Goal: Navigation & Orientation: Find specific page/section

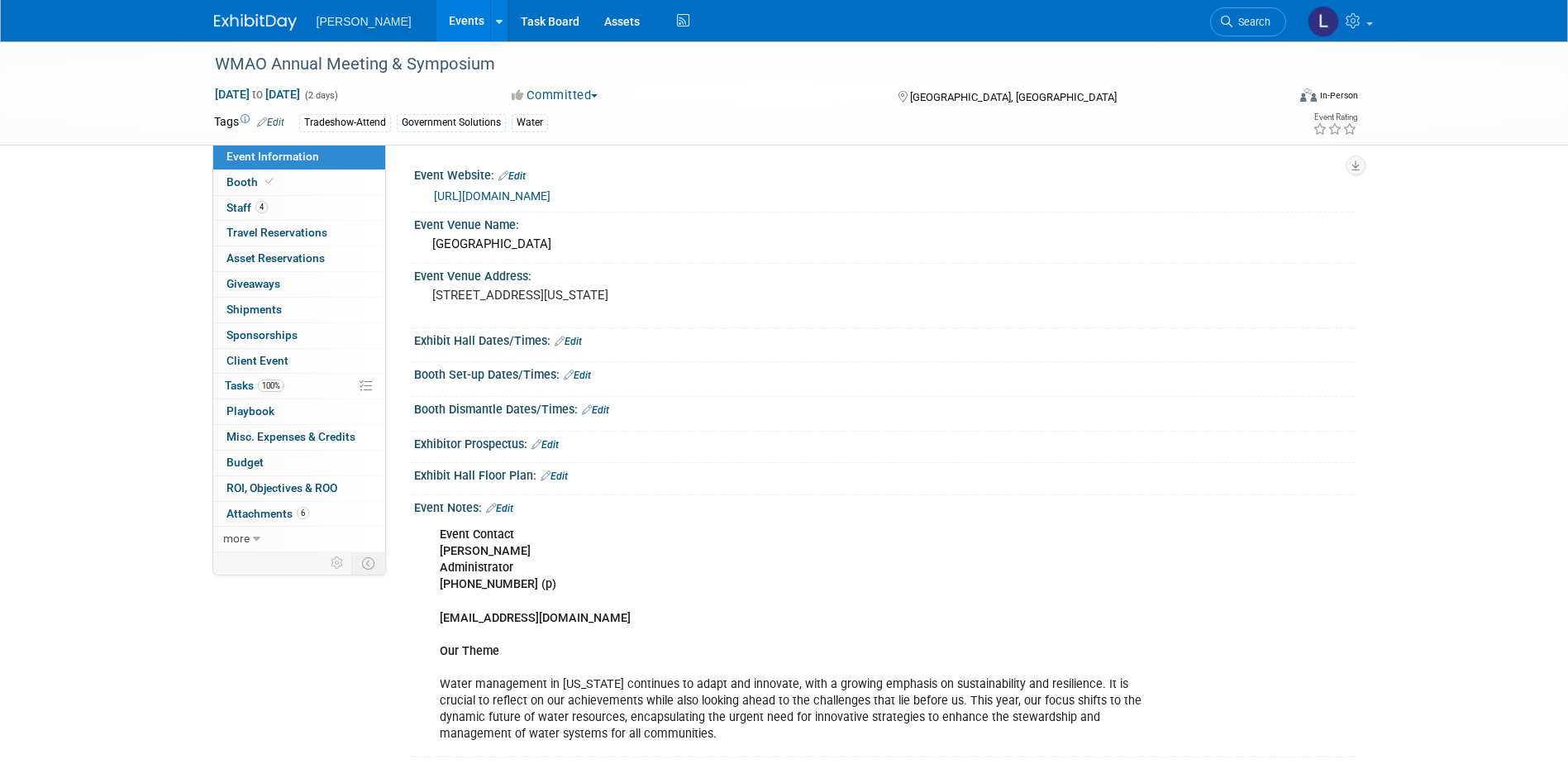
click at [437, 24] on link "Events" at bounding box center [467, 20] width 60 height 41
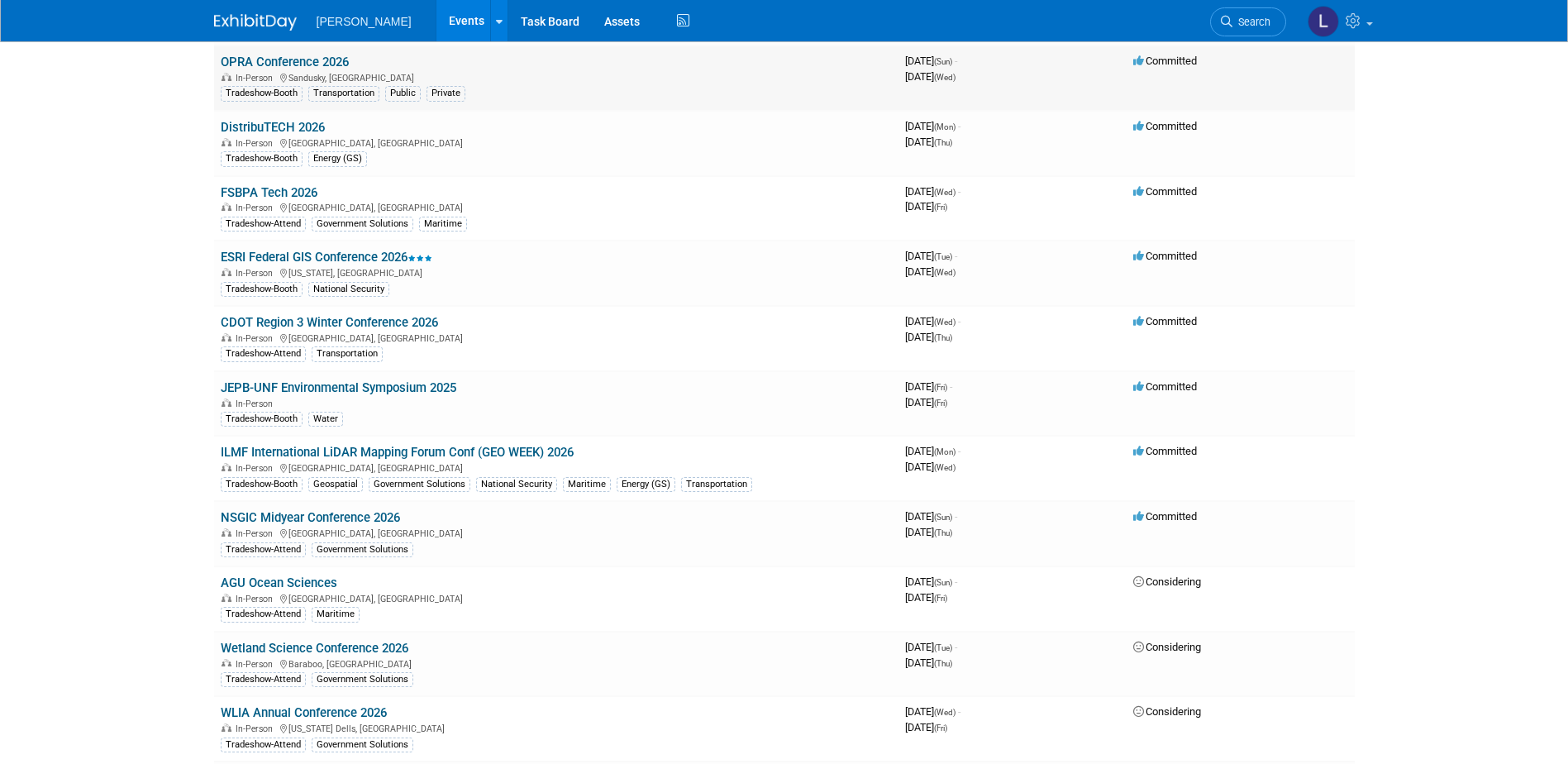
scroll to position [11571, 0]
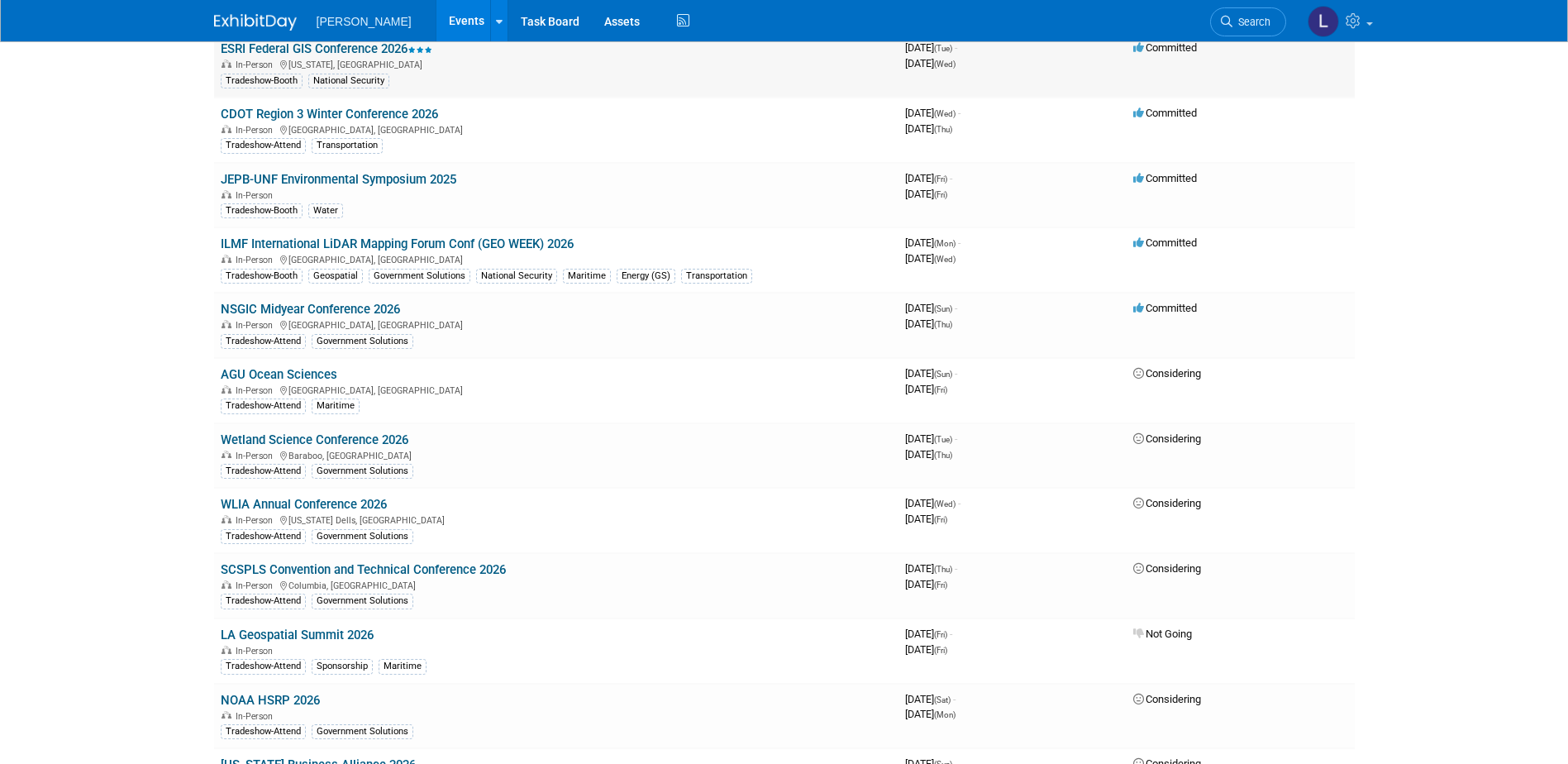
click at [387, 53] on link "ESRI Federal GIS Conference 2026" at bounding box center [327, 48] width 212 height 15
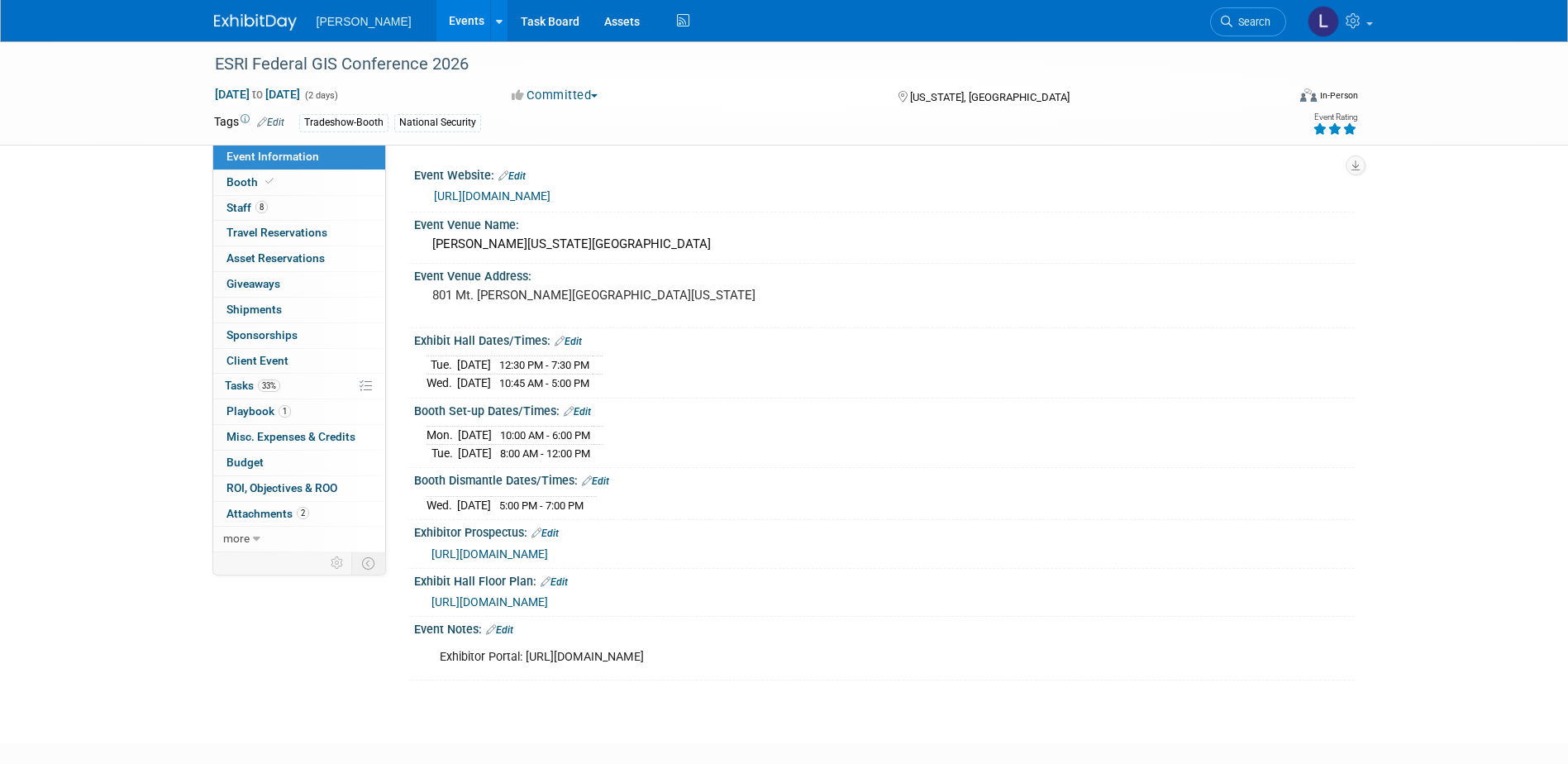
click at [437, 27] on link "Events" at bounding box center [467, 20] width 60 height 41
